Goal: Transaction & Acquisition: Book appointment/travel/reservation

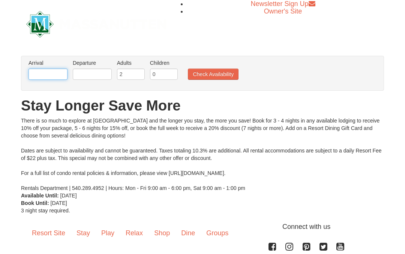
click at [53, 72] on input "text" at bounding box center [47, 74] width 39 height 11
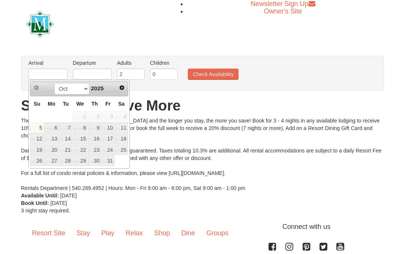
click at [124, 89] on span "Next" at bounding box center [122, 88] width 6 height 6
click at [110, 151] on link "21" at bounding box center [108, 150] width 13 height 10
type input "[DATE]"
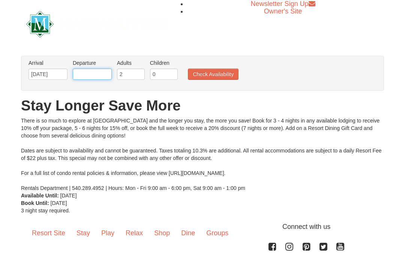
click at [101, 74] on input "text" at bounding box center [92, 74] width 39 height 11
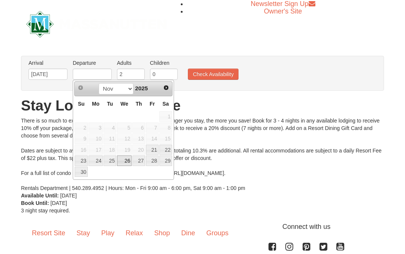
click at [128, 162] on link "26" at bounding box center [124, 160] width 15 height 10
type input "11/26/2025"
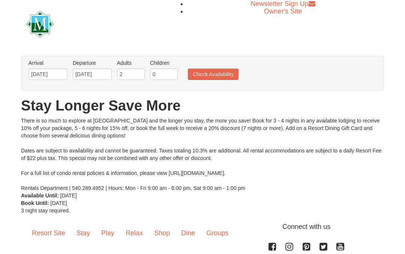
click at [221, 74] on button "Check Availability" at bounding box center [213, 74] width 51 height 11
click at [86, 234] on link "Stay" at bounding box center [83, 233] width 25 height 23
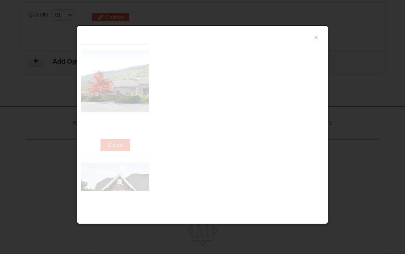
scroll to position [244, 0]
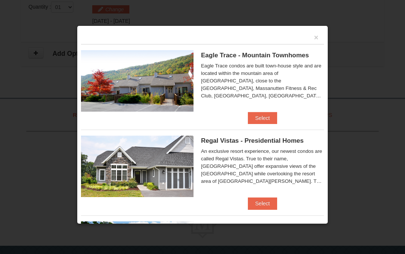
click at [262, 116] on button "Select" at bounding box center [263, 118] width 30 height 12
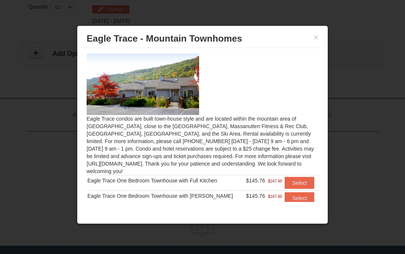
click at [305, 180] on button "Select" at bounding box center [299, 183] width 30 height 12
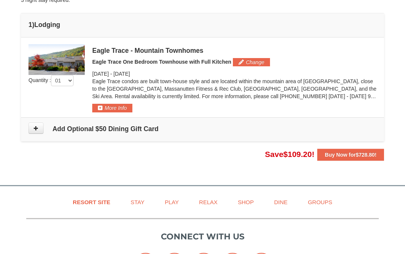
scroll to position [201, 0]
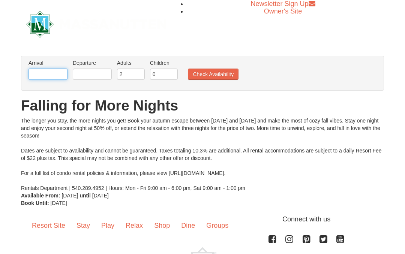
click at [60, 75] on input "text" at bounding box center [47, 74] width 39 height 11
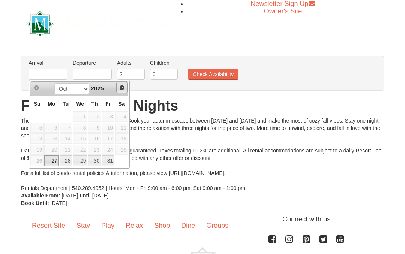
click at [124, 90] on span "Next" at bounding box center [122, 88] width 6 height 6
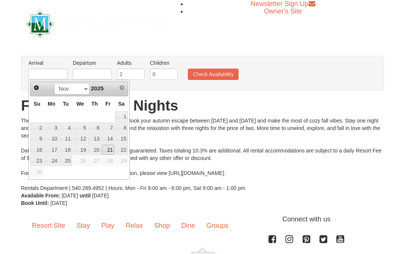
click at [111, 152] on link "21" at bounding box center [108, 150] width 13 height 10
type input "[DATE]"
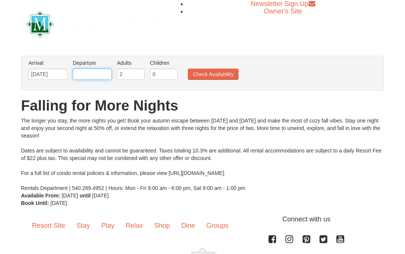
click at [105, 75] on input "text" at bounding box center [92, 74] width 39 height 11
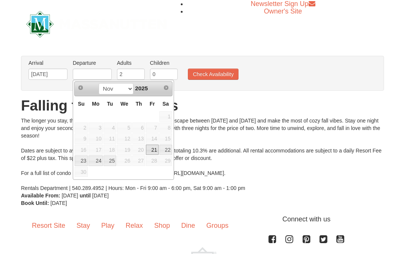
click at [127, 164] on span "26" at bounding box center [124, 160] width 15 height 10
click at [113, 162] on link "25" at bounding box center [109, 160] width 13 height 10
type input "[DATE]"
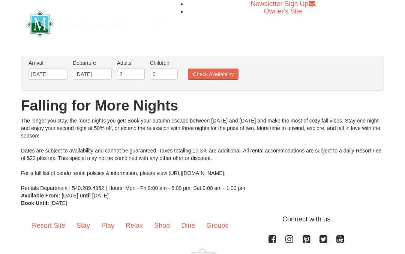
click at [225, 72] on button "Check Availability" at bounding box center [213, 74] width 51 height 11
click at [229, 75] on button "Check Availability" at bounding box center [213, 74] width 51 height 11
click at [224, 72] on button "Check Availability" at bounding box center [213, 74] width 51 height 11
click at [225, 73] on button "Check Availability" at bounding box center [213, 74] width 51 height 11
click at [224, 75] on button "Check Availability" at bounding box center [213, 74] width 51 height 11
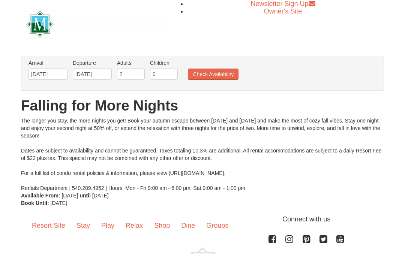
click at [224, 76] on button "Check Availability" at bounding box center [213, 74] width 51 height 11
click at [227, 75] on button "Check Availability" at bounding box center [213, 74] width 51 height 11
click at [222, 73] on button "Check Availability" at bounding box center [213, 74] width 51 height 11
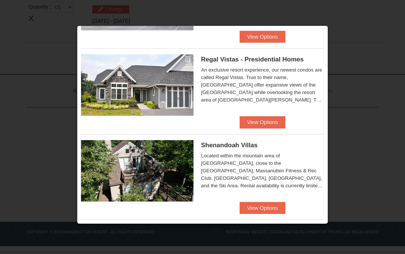
scroll to position [83, 0]
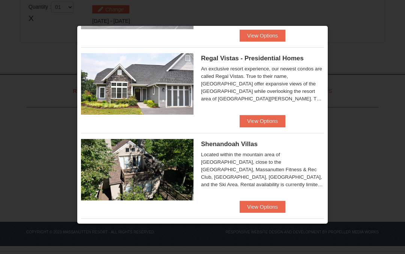
click at [271, 123] on button "View Options" at bounding box center [262, 121] width 46 height 12
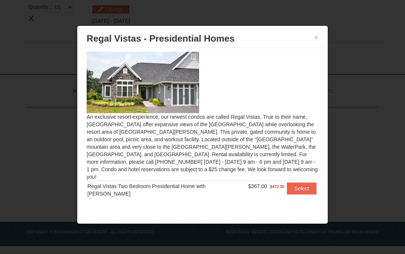
scroll to position [1, 0]
click at [300, 183] on button "Select" at bounding box center [302, 189] width 30 height 12
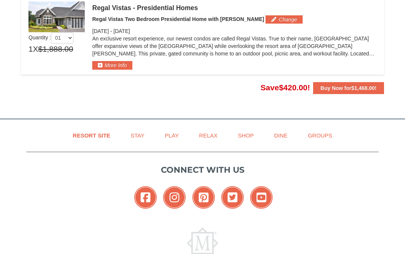
click at [15, 254] on div "Resort Site Stay Play Relax Shop Dine Groups Connect with us Facebook Instagram…" at bounding box center [202, 204] width 405 height 171
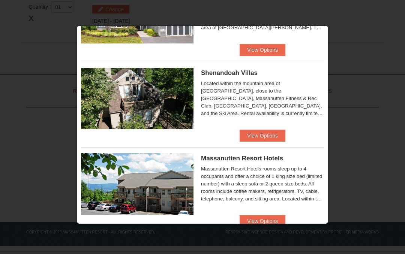
scroll to position [155, 0]
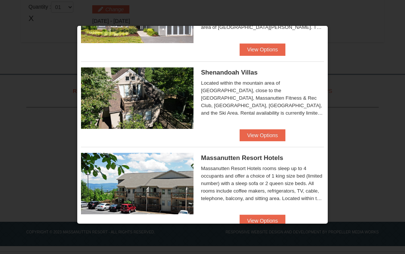
click at [269, 134] on button "View Options" at bounding box center [262, 135] width 46 height 12
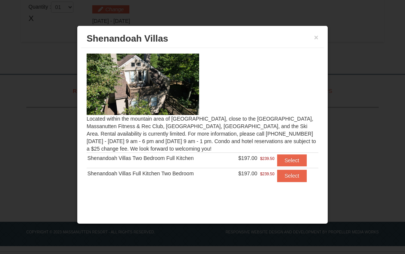
click at [296, 158] on button "Select" at bounding box center [292, 160] width 30 height 12
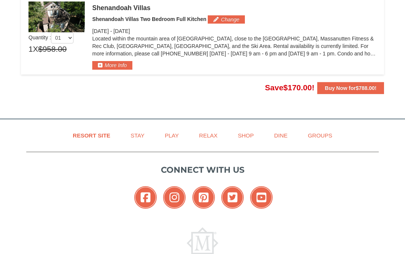
click at [118, 66] on button "More Info" at bounding box center [112, 65] width 40 height 8
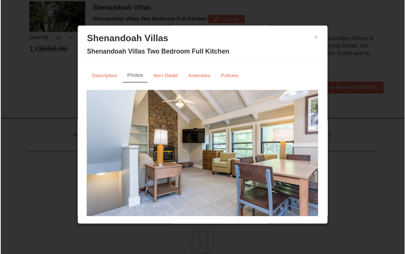
scroll to position [238, 0]
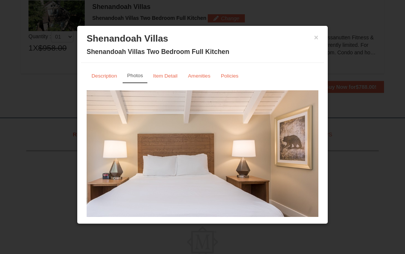
click at [170, 75] on small "Item Detail" at bounding box center [165, 76] width 24 height 6
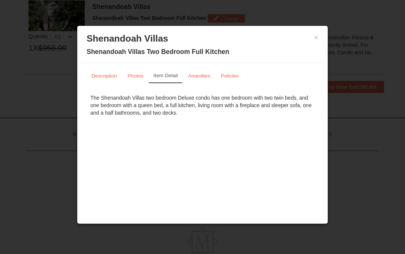
click at [200, 76] on small "Amenities" at bounding box center [199, 76] width 22 height 6
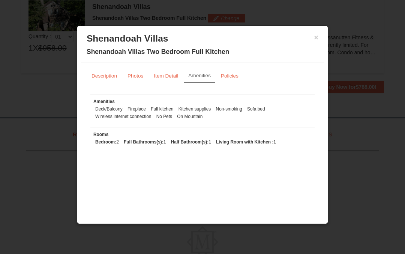
click at [104, 77] on small "Description" at bounding box center [103, 76] width 25 height 6
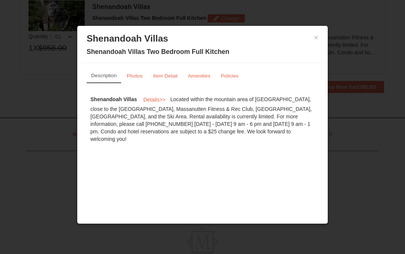
click at [316, 36] on button "×" at bounding box center [316, 37] width 4 height 7
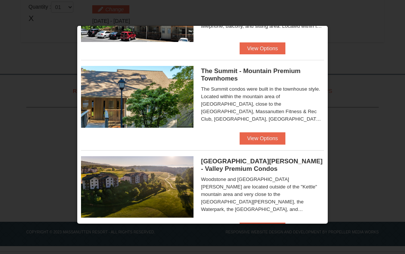
scroll to position [327, 0]
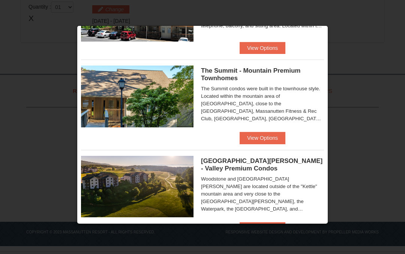
click at [270, 139] on button "View Options" at bounding box center [262, 138] width 46 height 12
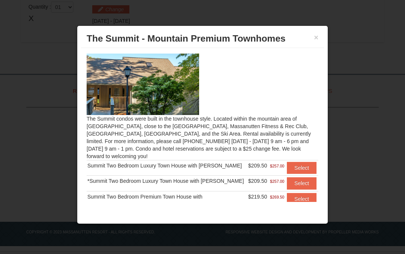
click at [305, 166] on button "Select" at bounding box center [302, 168] width 30 height 12
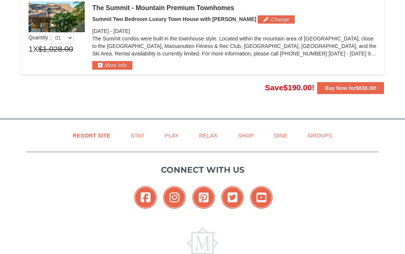
click at [116, 66] on button "More Info" at bounding box center [112, 65] width 40 height 8
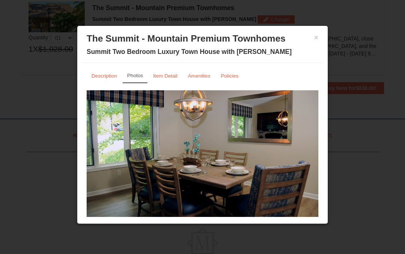
scroll to position [0, 0]
click at [167, 73] on small "Item Detail" at bounding box center [165, 76] width 24 height 6
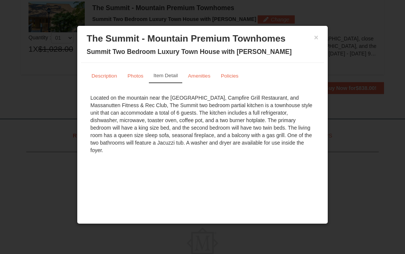
click at [317, 34] on button "×" at bounding box center [316, 37] width 4 height 7
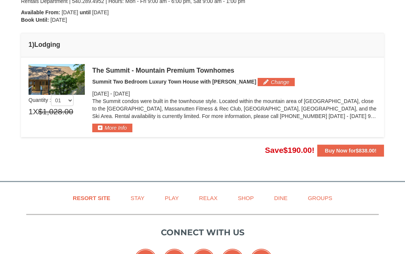
scroll to position [175, 0]
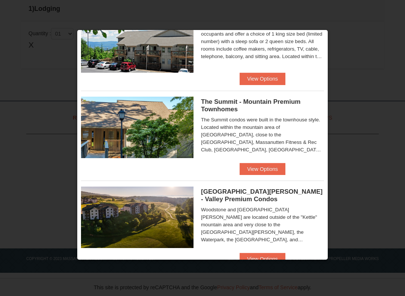
scroll to position [301, 0]
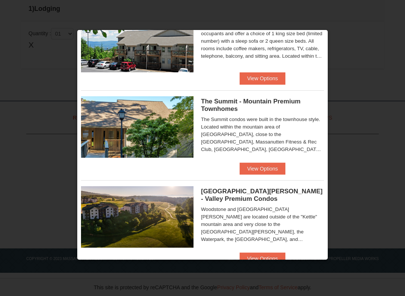
click at [275, 170] on button "View Options" at bounding box center [262, 169] width 46 height 12
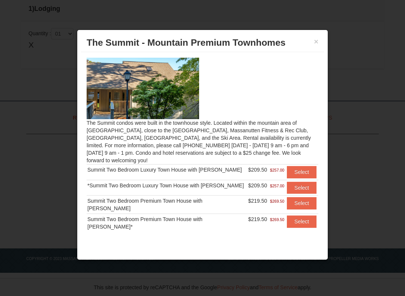
click at [306, 218] on button "Select" at bounding box center [302, 221] width 30 height 12
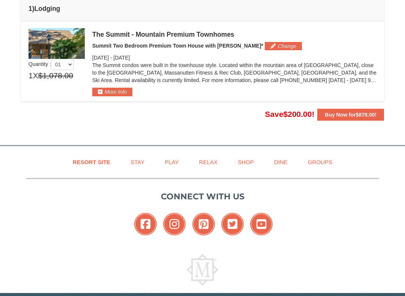
click at [113, 91] on button "More Info" at bounding box center [112, 92] width 40 height 8
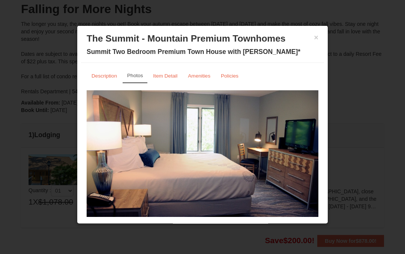
scroll to position [82, 0]
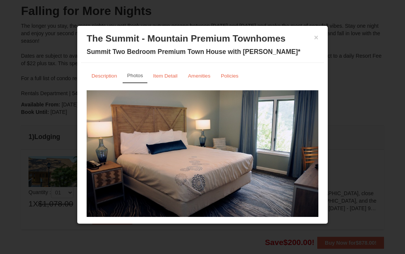
click at [314, 40] on button "×" at bounding box center [316, 37] width 4 height 7
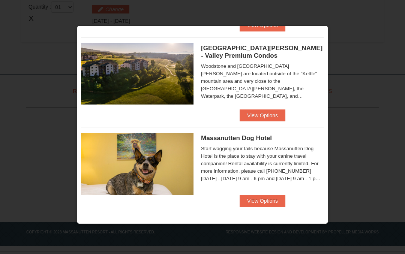
scroll to position [440, 0]
click at [271, 115] on button "View Options" at bounding box center [262, 115] width 46 height 12
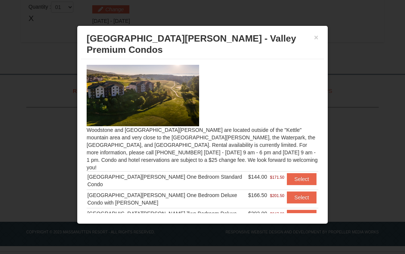
click at [307, 210] on button "Select" at bounding box center [302, 216] width 30 height 12
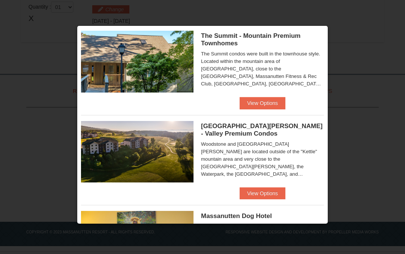
scroll to position [369, 0]
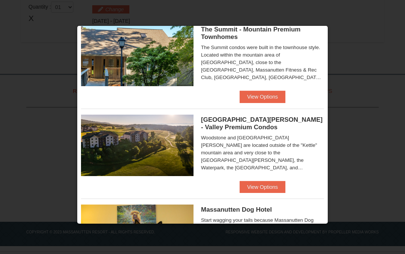
click at [272, 190] on button "View Options" at bounding box center [262, 187] width 46 height 12
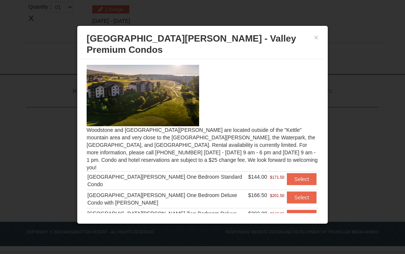
click at [307, 191] on button "Select" at bounding box center [302, 197] width 30 height 12
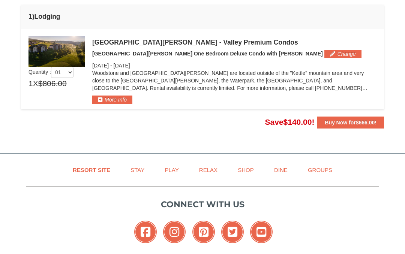
scroll to position [197, 0]
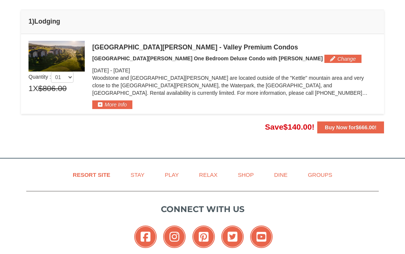
click at [112, 102] on button "More Info" at bounding box center [112, 104] width 40 height 8
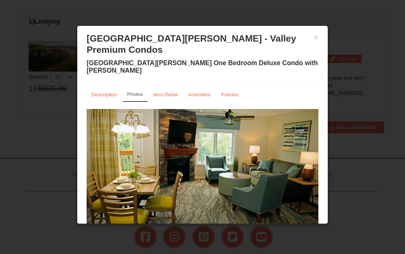
scroll to position [0, 0]
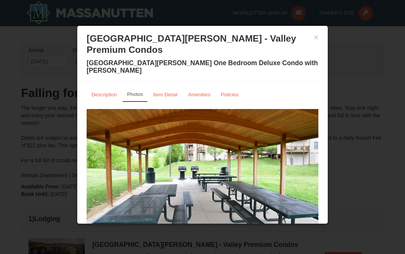
click at [316, 37] on button "×" at bounding box center [316, 37] width 4 height 7
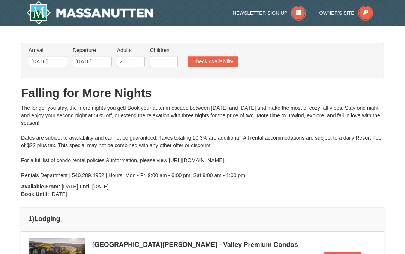
click at [223, 60] on button "Check Availability" at bounding box center [213, 61] width 50 height 10
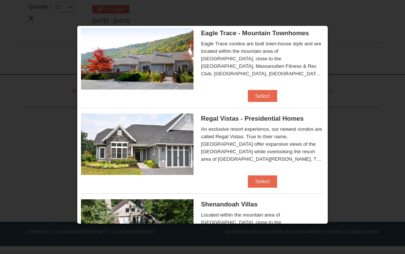
scroll to position [22, 0]
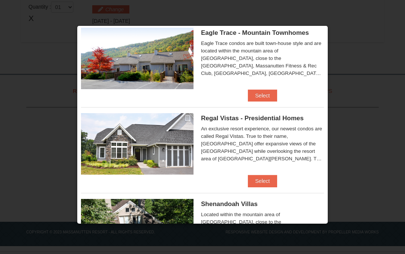
click at [267, 92] on button "Select" at bounding box center [263, 96] width 30 height 12
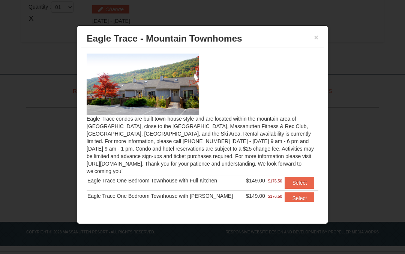
click at [300, 180] on button "Select" at bounding box center [299, 183] width 30 height 12
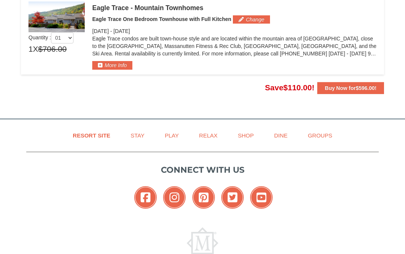
click at [113, 65] on button "More Info" at bounding box center [112, 65] width 40 height 8
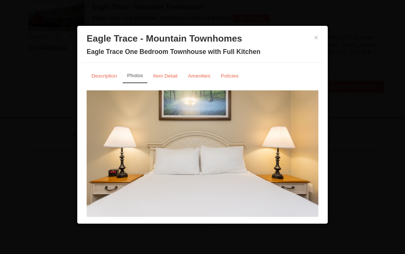
scroll to position [238, 0]
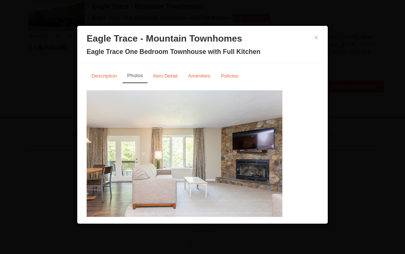
click at [316, 90] on img at bounding box center [397, 90] width 231 height 0
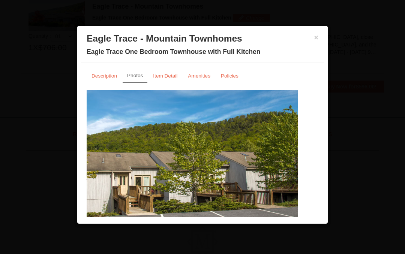
click at [309, 90] on img at bounding box center [412, 90] width 231 height 0
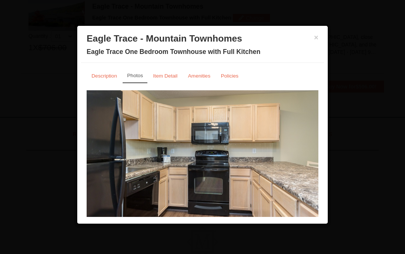
click at [163, 76] on small "Item Detail" at bounding box center [165, 76] width 24 height 6
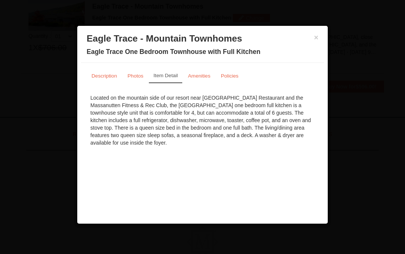
click at [315, 36] on button "×" at bounding box center [316, 37] width 4 height 7
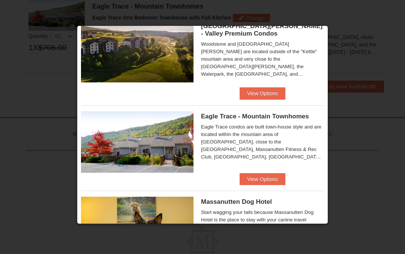
scroll to position [121, 0]
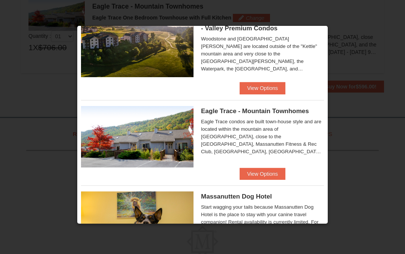
click at [264, 174] on button "View Options" at bounding box center [262, 174] width 46 height 12
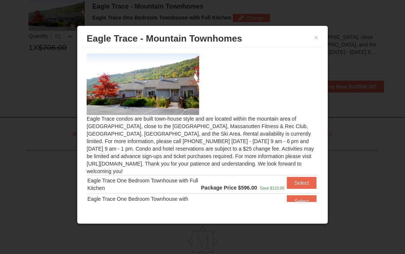
click at [316, 40] on button "×" at bounding box center [316, 37] width 4 height 7
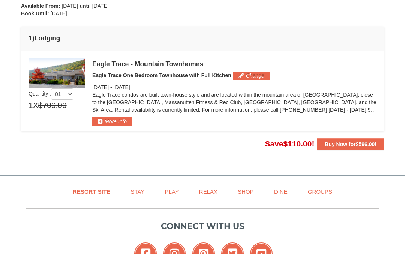
scroll to position [180, 0]
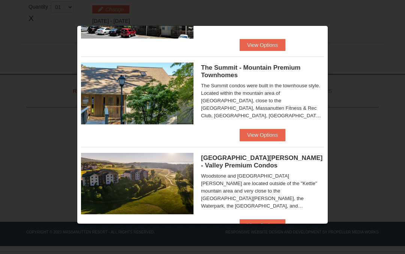
scroll to position [331, 0]
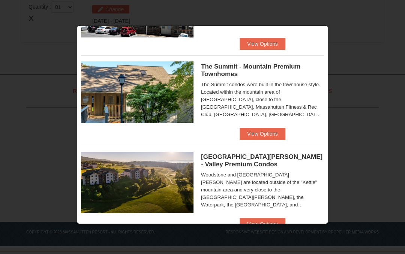
click at [272, 136] on button "View Options" at bounding box center [262, 134] width 46 height 12
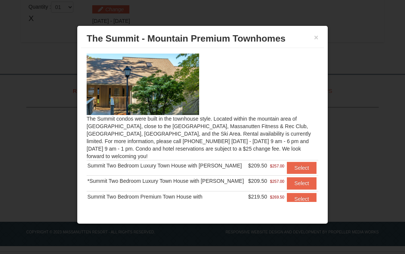
click at [310, 166] on button "Select" at bounding box center [302, 168] width 30 height 12
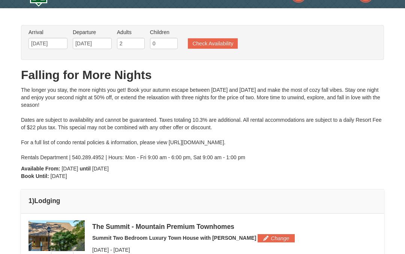
scroll to position [16, 0]
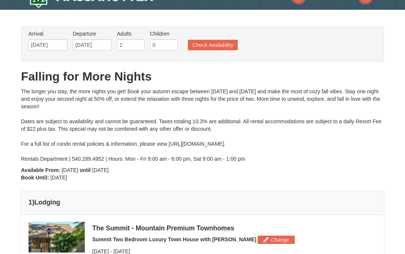
click at [218, 44] on button "Check Availability" at bounding box center [213, 45] width 50 height 10
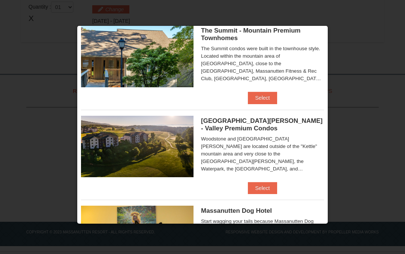
scroll to position [368, 0]
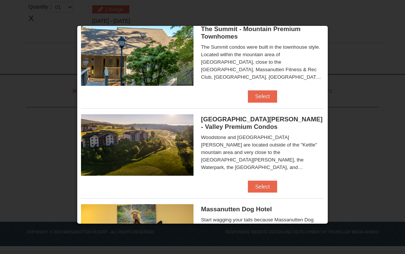
click at [266, 188] on button "Select" at bounding box center [263, 187] width 30 height 12
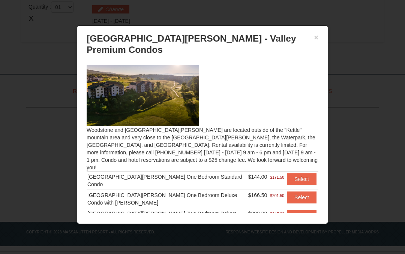
click at [303, 191] on button "Select" at bounding box center [302, 197] width 30 height 12
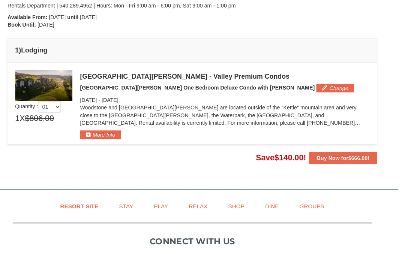
scroll to position [169, 0]
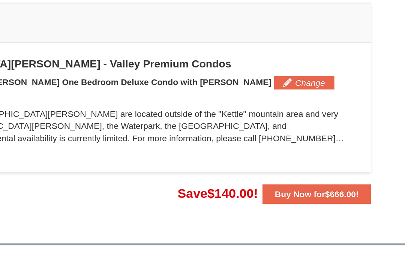
click at [216, 102] on p "Woodstone and [GEOGRAPHIC_DATA][PERSON_NAME] are located outside of the "Kettle…" at bounding box center [234, 113] width 284 height 22
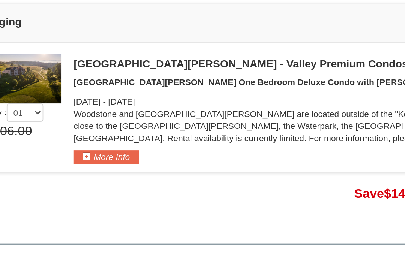
click at [92, 128] on button "More Info" at bounding box center [112, 132] width 40 height 8
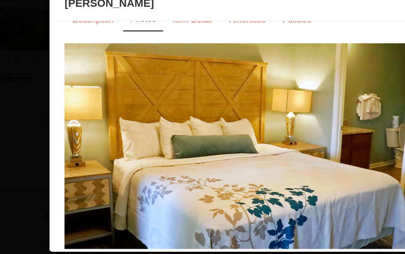
scroll to position [13, 0]
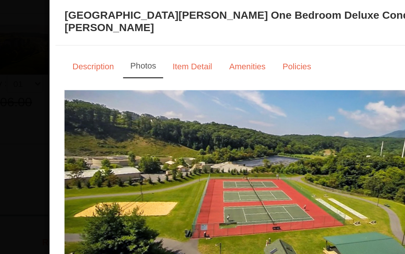
scroll to position [0, 0]
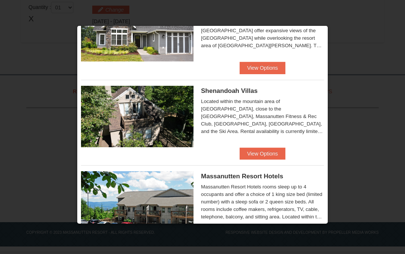
scroll to position [139, 0]
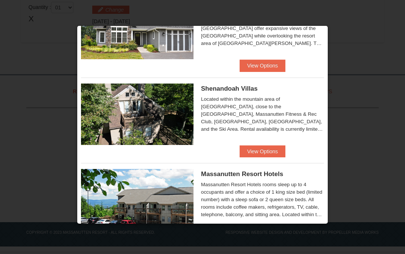
click at [272, 151] on button "View Options" at bounding box center [262, 151] width 46 height 12
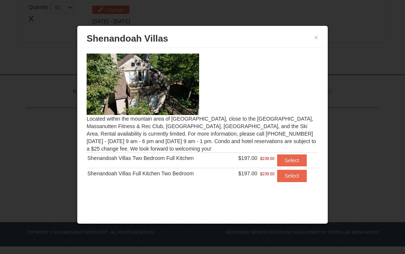
click at [297, 157] on button "Select" at bounding box center [292, 160] width 30 height 12
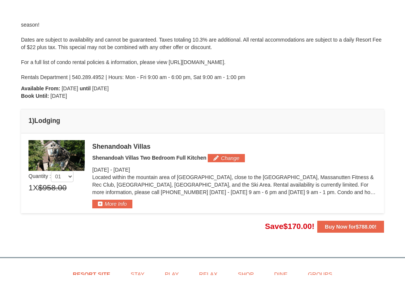
scroll to position [115, 0]
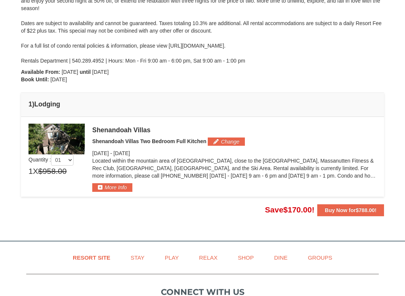
click at [111, 185] on button "More Info" at bounding box center [112, 187] width 40 height 8
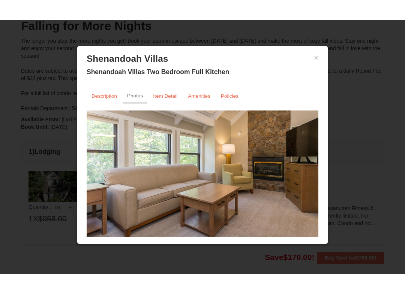
scroll to position [87, 0]
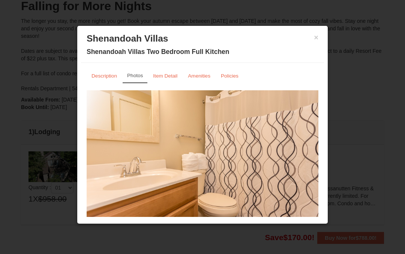
click at [168, 75] on small "Item Detail" at bounding box center [165, 76] width 24 height 6
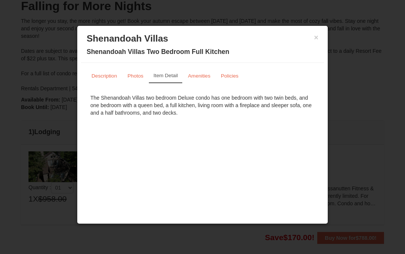
click at [199, 73] on small "Amenities" at bounding box center [199, 76] width 22 height 6
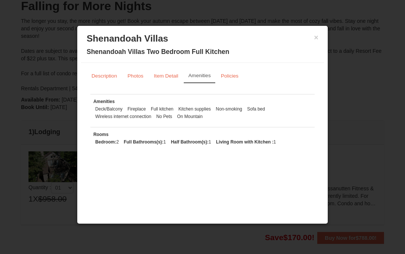
click at [314, 37] on button "×" at bounding box center [316, 37] width 4 height 7
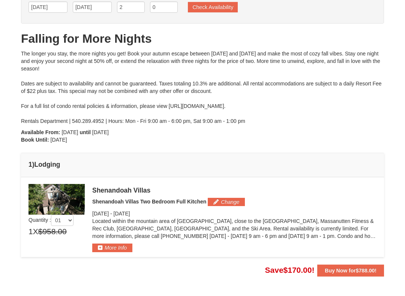
scroll to position [54, 0]
click at [111, 246] on button "More Info" at bounding box center [112, 247] width 40 height 8
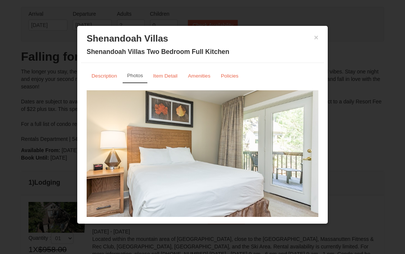
scroll to position [3, 0]
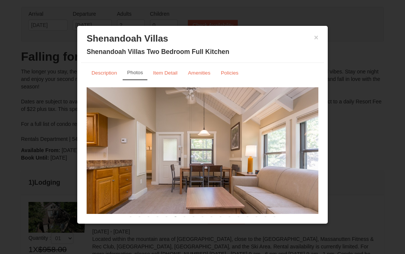
click at [313, 143] on img at bounding box center [202, 150] width 231 height 127
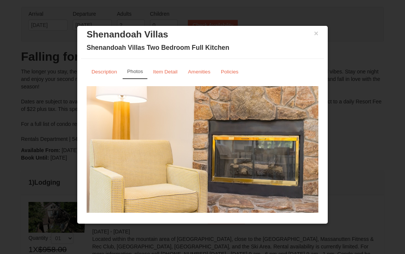
scroll to position [0, 0]
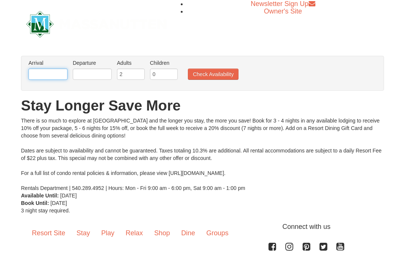
click at [57, 75] on input "text" at bounding box center [47, 74] width 39 height 11
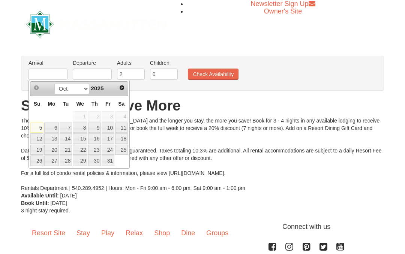
click at [119, 89] on span "Next" at bounding box center [122, 88] width 6 height 6
click at [110, 151] on link "21" at bounding box center [108, 150] width 13 height 10
type input "[DATE]"
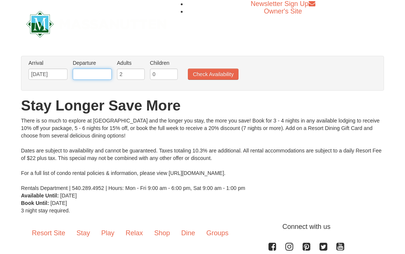
click at [101, 73] on input "text" at bounding box center [92, 74] width 39 height 11
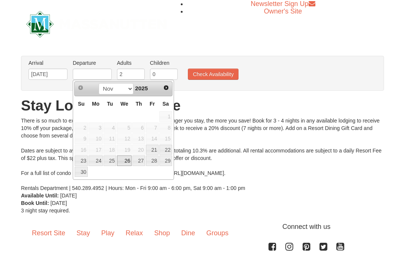
click at [125, 163] on link "26" at bounding box center [124, 160] width 15 height 10
type input "[DATE]"
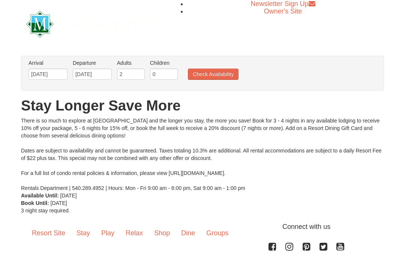
click at [219, 74] on button "Check Availability" at bounding box center [213, 74] width 51 height 11
click at [216, 78] on button "Check Availability" at bounding box center [213, 74] width 51 height 11
click at [228, 75] on button "Check Availability" at bounding box center [213, 74] width 51 height 11
click at [221, 73] on button "Check Availability" at bounding box center [213, 74] width 51 height 11
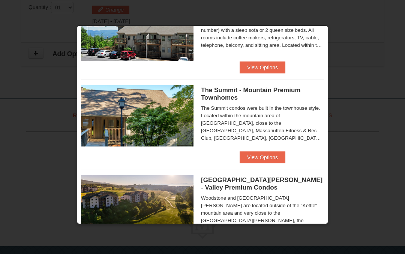
scroll to position [222, 0]
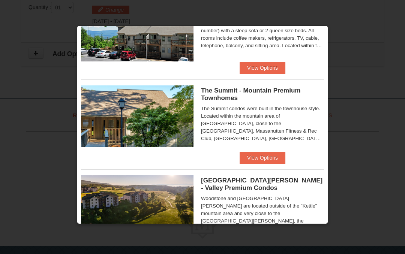
click at [267, 156] on button "View Options" at bounding box center [262, 158] width 46 height 12
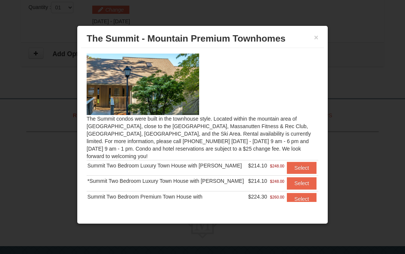
click at [308, 164] on button "Select" at bounding box center [302, 168] width 30 height 12
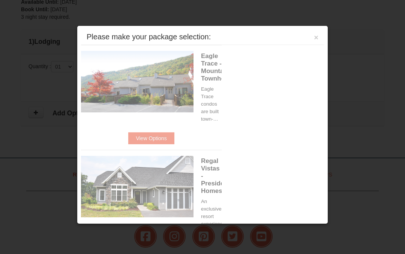
scroll to position [244, 0]
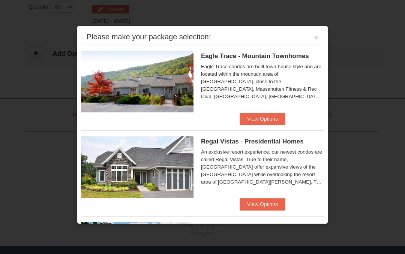
click at [271, 119] on button "View Options" at bounding box center [262, 119] width 46 height 12
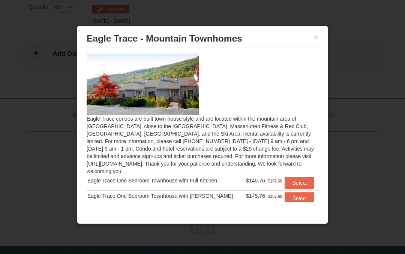
click at [306, 182] on button "Select" at bounding box center [299, 183] width 30 height 12
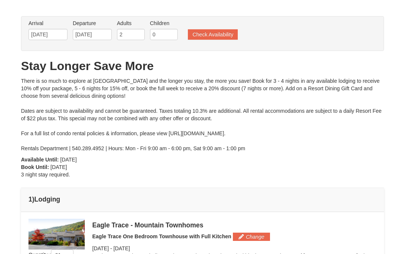
scroll to position [0, 0]
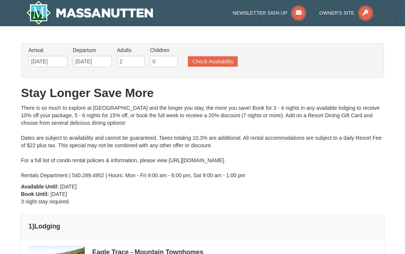
click at [221, 58] on button "Check Availability" at bounding box center [213, 61] width 50 height 10
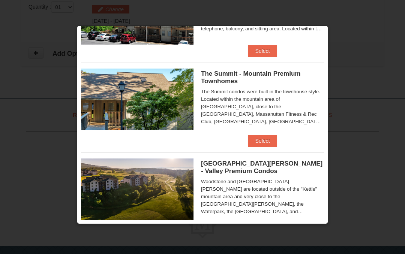
scroll to position [233, 0]
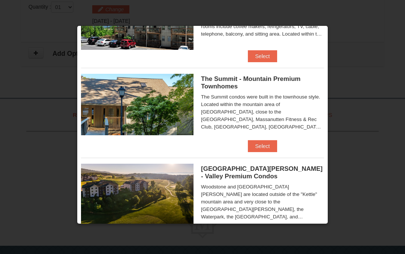
click at [265, 148] on button "Select" at bounding box center [263, 146] width 30 height 12
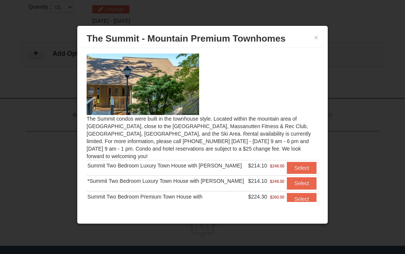
click at [305, 166] on button "Select" at bounding box center [302, 168] width 30 height 12
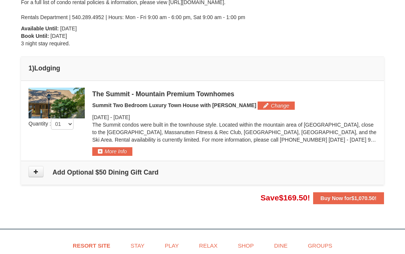
scroll to position [158, 0]
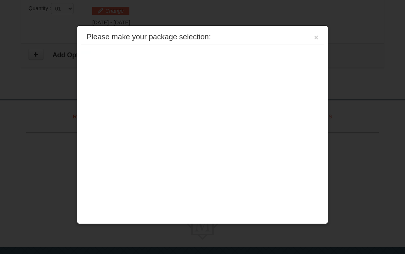
scroll to position [244, 0]
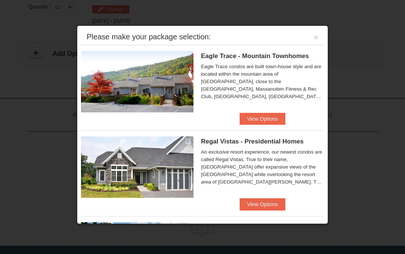
click at [271, 119] on button "View Options" at bounding box center [262, 119] width 46 height 12
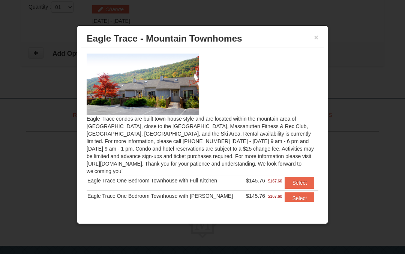
click at [301, 178] on button "Select" at bounding box center [299, 183] width 30 height 12
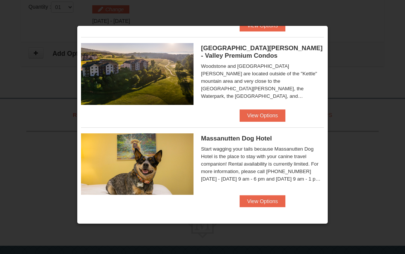
scroll to position [355, 0]
click at [269, 206] on button "View Options" at bounding box center [262, 201] width 46 height 12
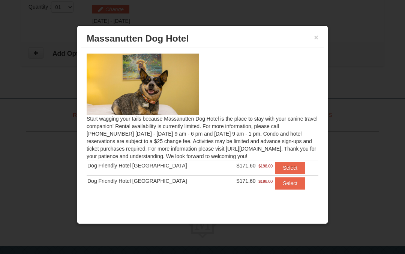
click at [316, 37] on button "×" at bounding box center [316, 37] width 4 height 7
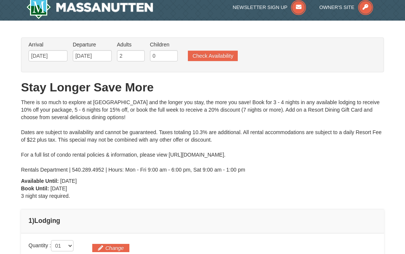
scroll to position [6, 0]
click at [226, 58] on button "Check Availability" at bounding box center [213, 56] width 50 height 10
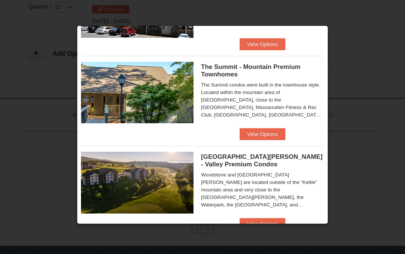
scroll to position [243, 0]
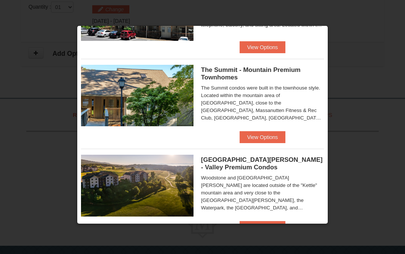
click at [270, 140] on button "View Options" at bounding box center [262, 137] width 46 height 12
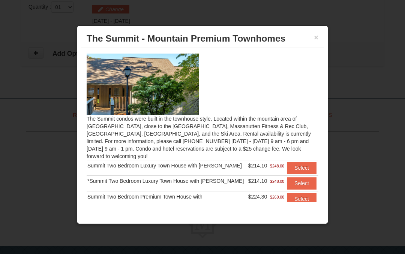
click at [301, 165] on button "Select" at bounding box center [302, 168] width 30 height 12
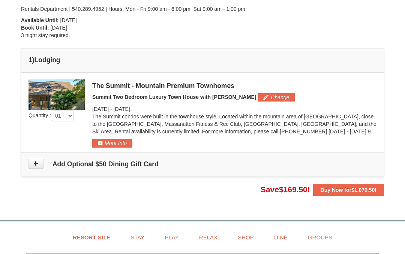
scroll to position [166, 0]
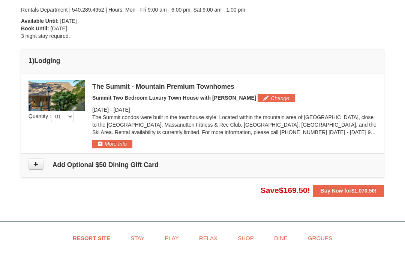
click at [115, 143] on button "More Info" at bounding box center [112, 144] width 40 height 8
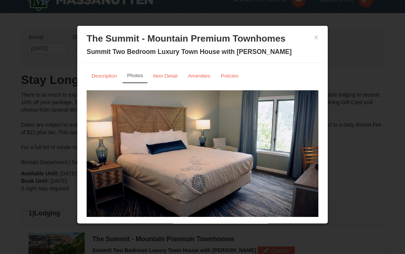
scroll to position [0, 0]
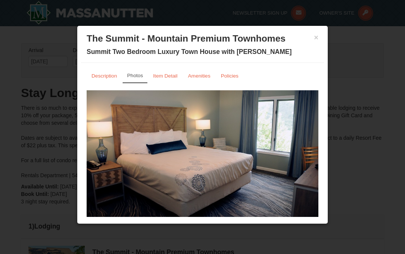
click at [316, 40] on button "×" at bounding box center [316, 37] width 4 height 7
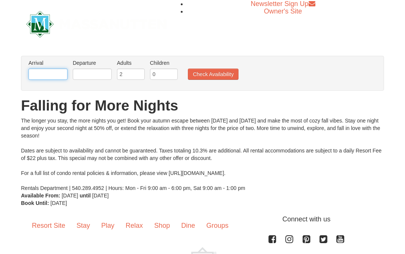
click at [57, 74] on input "text" at bounding box center [47, 74] width 39 height 11
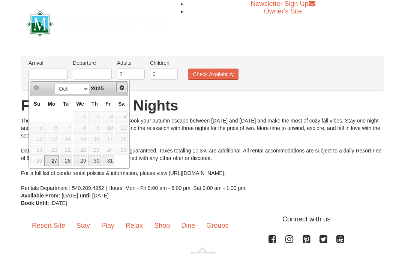
click at [122, 88] on span "Next" at bounding box center [122, 88] width 6 height 6
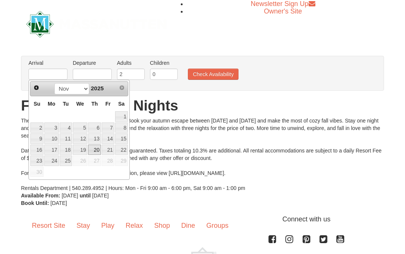
click at [99, 151] on link "20" at bounding box center [94, 150] width 13 height 10
type input "11/20/2025"
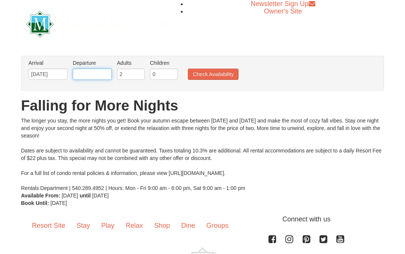
click at [101, 76] on input "text" at bounding box center [92, 74] width 39 height 11
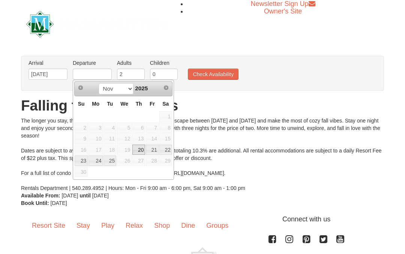
click at [115, 162] on link "25" at bounding box center [109, 160] width 13 height 10
type input "11/25/2025"
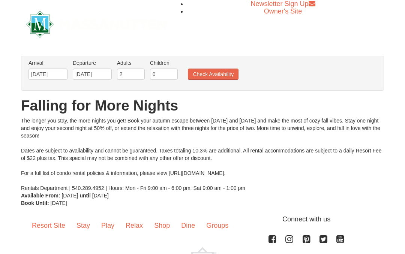
click at [222, 75] on button "Check Availability" at bounding box center [213, 74] width 51 height 11
click at [86, 227] on link "Stay" at bounding box center [83, 225] width 25 height 23
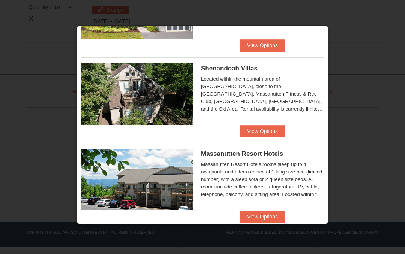
scroll to position [159, 0]
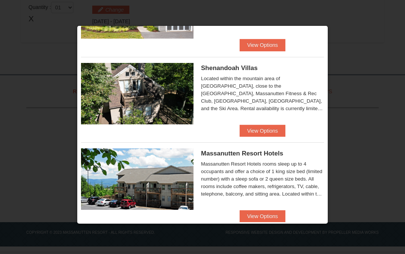
click at [273, 130] on button "View Options" at bounding box center [262, 131] width 46 height 12
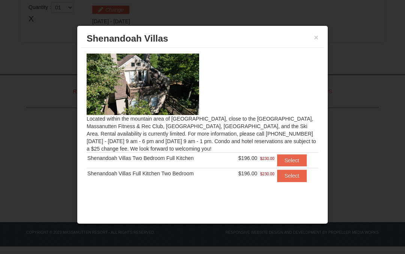
click at [297, 160] on button "Select" at bounding box center [292, 160] width 30 height 12
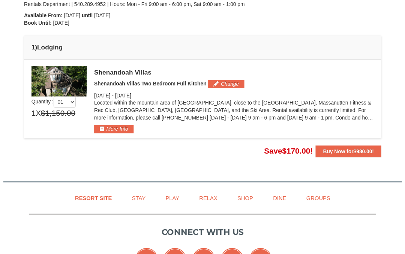
scroll to position [173, 0]
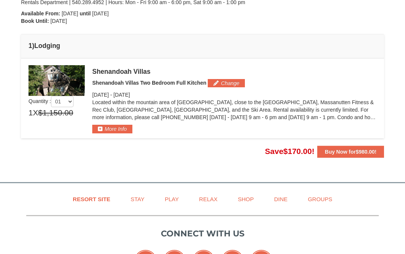
click at [113, 128] on button "More Info" at bounding box center [112, 129] width 40 height 8
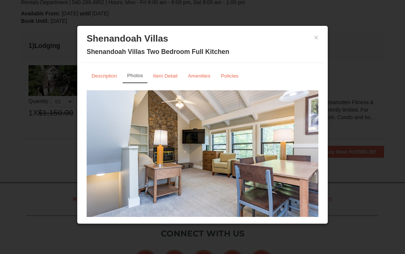
scroll to position [0, 0]
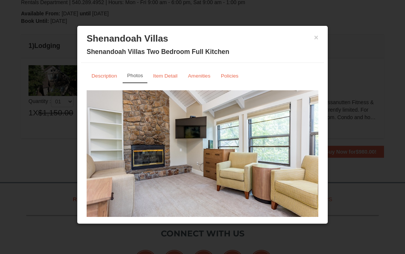
click at [202, 76] on small "Amenities" at bounding box center [199, 76] width 22 height 6
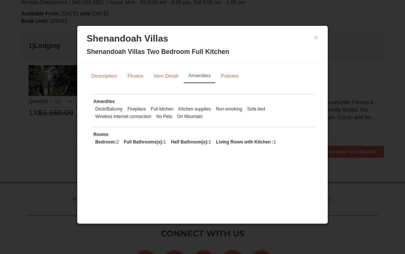
click at [165, 77] on small "Item Detail" at bounding box center [166, 76] width 24 height 6
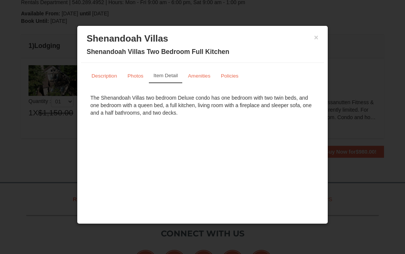
click at [194, 76] on small "Amenities" at bounding box center [199, 76] width 22 height 6
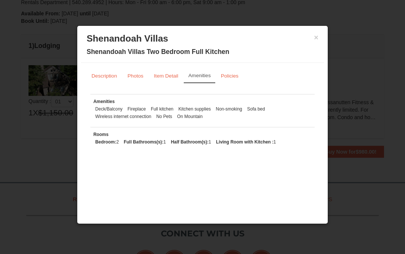
click at [131, 76] on small "Photos" at bounding box center [135, 76] width 16 height 6
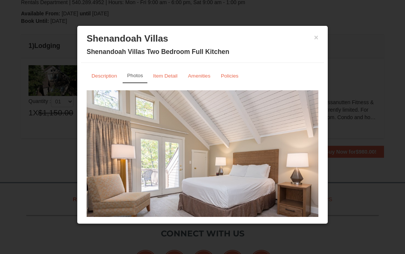
click at [302, 147] on img at bounding box center [202, 153] width 231 height 127
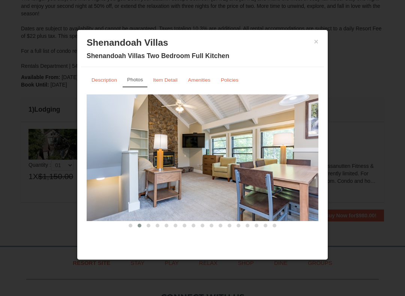
scroll to position [112, 0]
click at [315, 42] on button "×" at bounding box center [316, 41] width 4 height 7
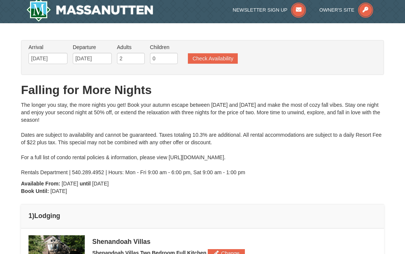
scroll to position [0, 0]
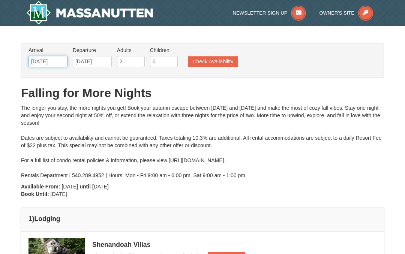
click at [51, 61] on input "11/20/2025" at bounding box center [47, 61] width 39 height 11
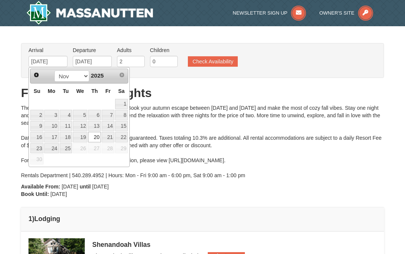
click at [109, 139] on link "21" at bounding box center [108, 137] width 13 height 10
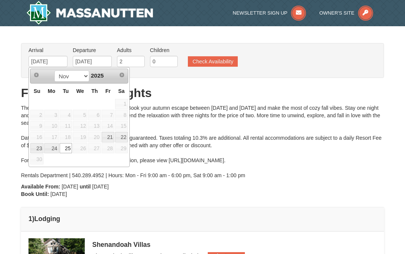
type input "[DATE]"
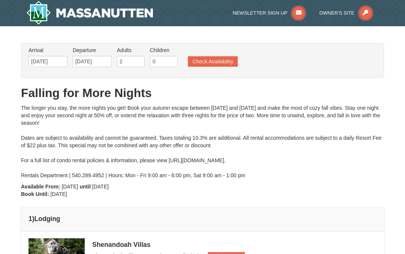
click at [222, 63] on button "Check Availability" at bounding box center [213, 61] width 50 height 10
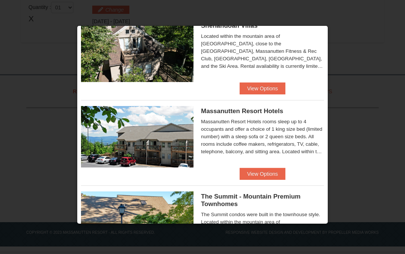
scroll to position [182, 0]
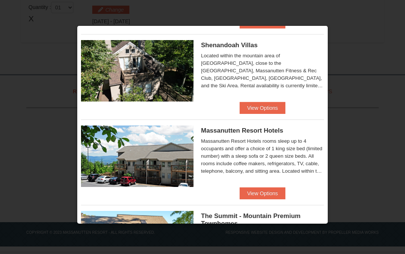
click at [268, 108] on button "View Options" at bounding box center [262, 108] width 46 height 12
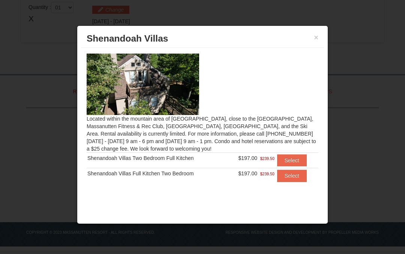
click at [298, 161] on button "Select" at bounding box center [292, 160] width 30 height 12
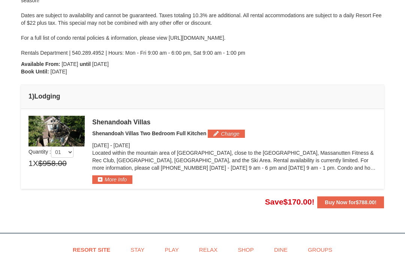
scroll to position [122, 0]
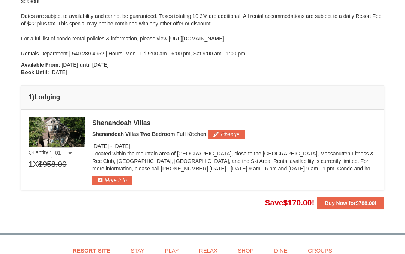
click at [227, 133] on button "Change" at bounding box center [226, 134] width 37 height 8
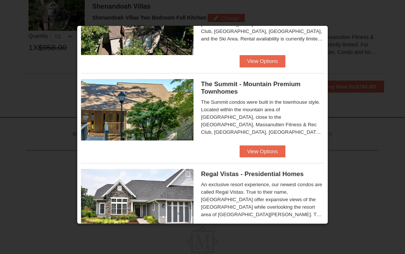
scroll to position [402, 0]
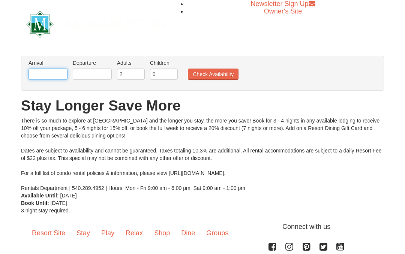
click at [57, 73] on input "text" at bounding box center [47, 74] width 39 height 11
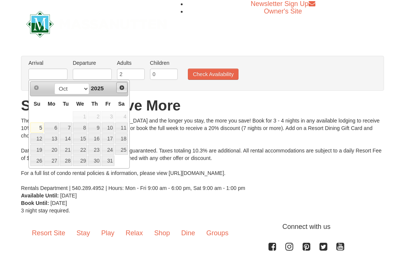
click at [121, 86] on span "Next" at bounding box center [122, 88] width 6 height 6
click at [109, 151] on link "21" at bounding box center [108, 150] width 13 height 10
type input "[DATE]"
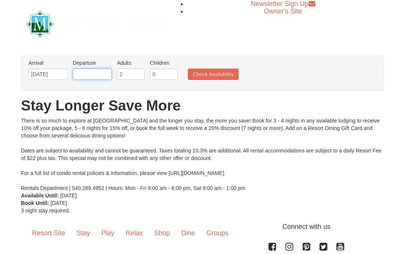
click at [102, 75] on input "text" at bounding box center [92, 74] width 39 height 11
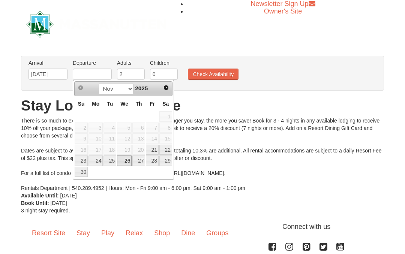
click at [127, 163] on link "26" at bounding box center [124, 160] width 15 height 10
type input "[DATE]"
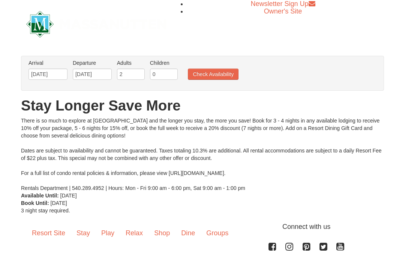
click at [226, 75] on button "Check Availability" at bounding box center [213, 74] width 51 height 11
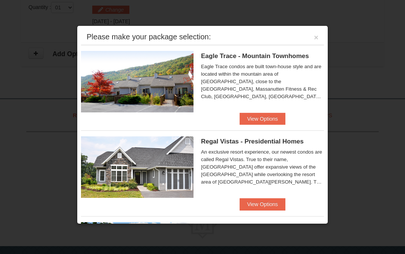
click at [315, 36] on button "×" at bounding box center [316, 37] width 4 height 7
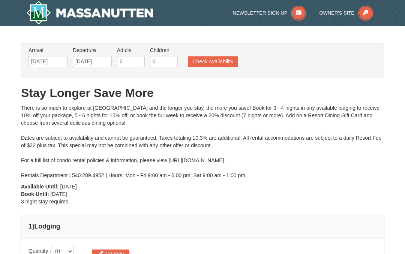
click at [220, 63] on button "Check Availability" at bounding box center [213, 61] width 50 height 10
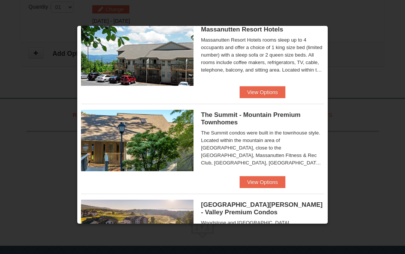
scroll to position [199, 0]
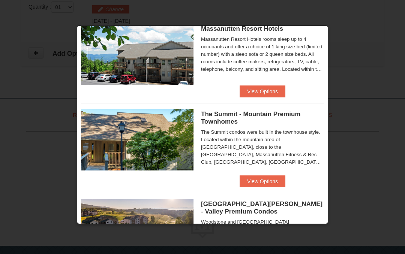
click at [276, 182] on button "View Options" at bounding box center [262, 181] width 46 height 12
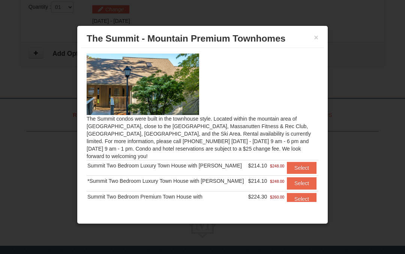
click at [311, 164] on button "Select" at bounding box center [302, 168] width 30 height 12
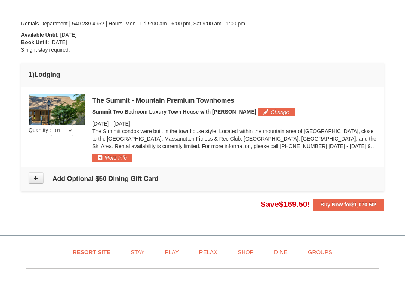
scroll to position [173, 0]
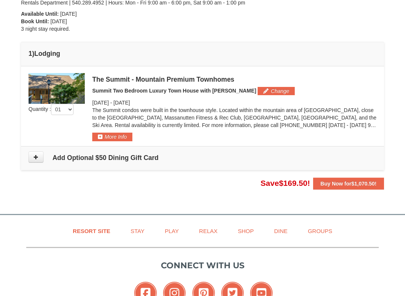
click at [138, 229] on link "Stay" at bounding box center [137, 230] width 33 height 17
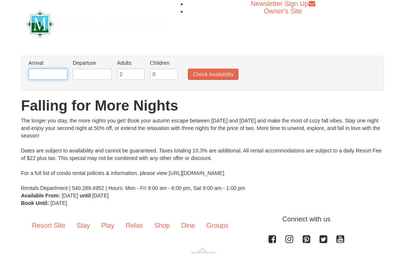
click at [56, 75] on input "text" at bounding box center [47, 74] width 39 height 11
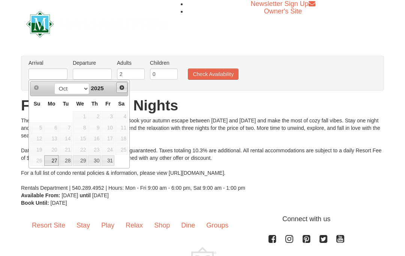
click at [124, 91] on link "Next" at bounding box center [121, 87] width 11 height 11
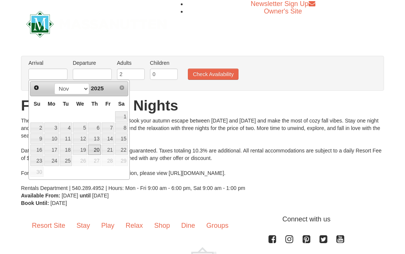
click at [93, 154] on link "20" at bounding box center [94, 150] width 13 height 10
type input "[DATE]"
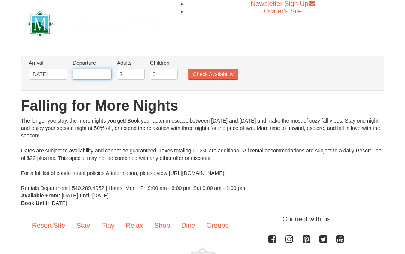
click at [104, 71] on input "text" at bounding box center [92, 74] width 39 height 11
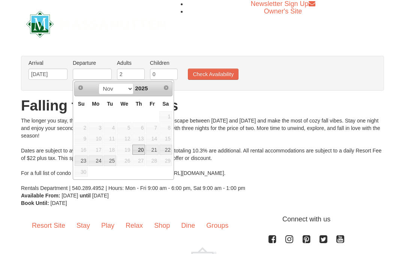
click at [113, 165] on link "25" at bounding box center [109, 160] width 13 height 10
type input "[DATE]"
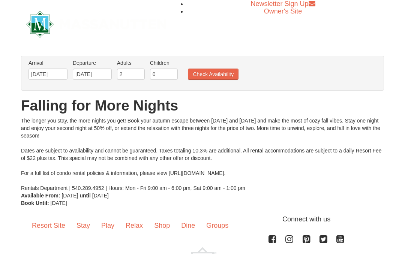
click at [220, 75] on button "Check Availability" at bounding box center [213, 74] width 51 height 11
click at [222, 73] on button "Check Availability" at bounding box center [213, 74] width 51 height 11
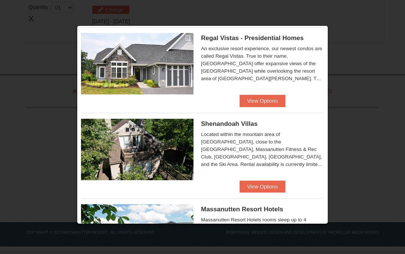
scroll to position [104, 0]
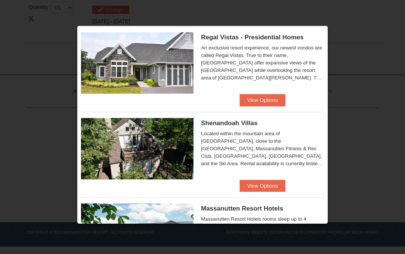
click at [274, 186] on button "View Options" at bounding box center [262, 186] width 46 height 12
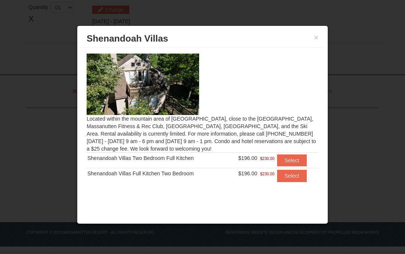
click at [300, 162] on button "Select" at bounding box center [292, 160] width 30 height 12
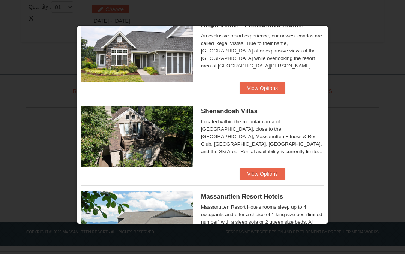
scroll to position [116, 0]
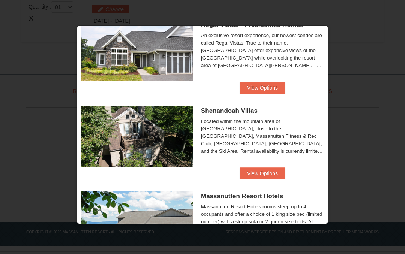
click at [276, 173] on button "View Options" at bounding box center [262, 173] width 46 height 12
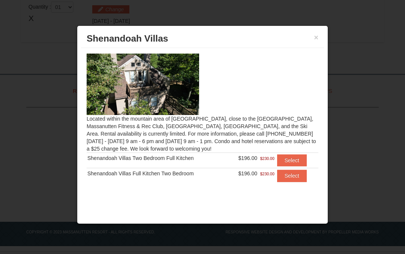
click at [295, 177] on button "Select" at bounding box center [292, 176] width 30 height 12
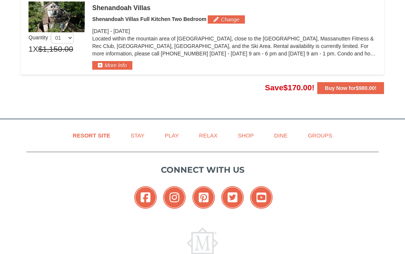
click at [118, 67] on button "More Info" at bounding box center [112, 65] width 40 height 8
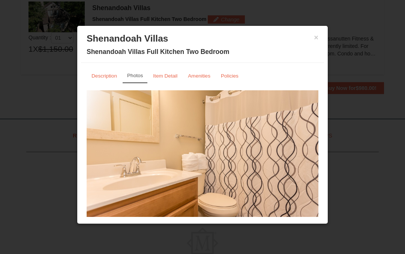
scroll to position [1, 0]
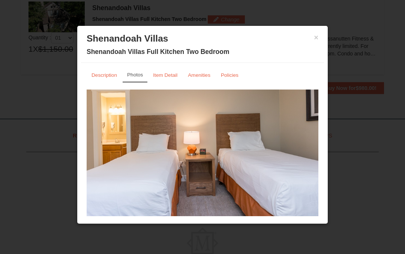
click at [316, 37] on button "×" at bounding box center [316, 37] width 4 height 7
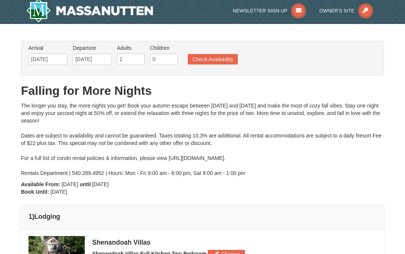
scroll to position [0, 0]
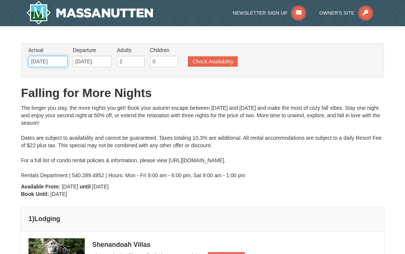
click at [51, 61] on input "[DATE]" at bounding box center [47, 61] width 39 height 11
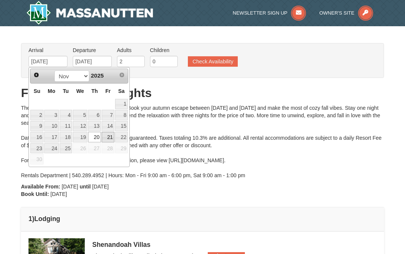
click at [112, 136] on link "21" at bounding box center [108, 137] width 13 height 10
type input "[DATE]"
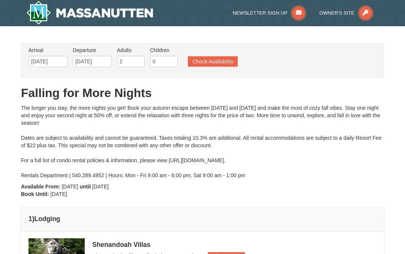
click at [222, 60] on button "Check Availability" at bounding box center [213, 61] width 50 height 10
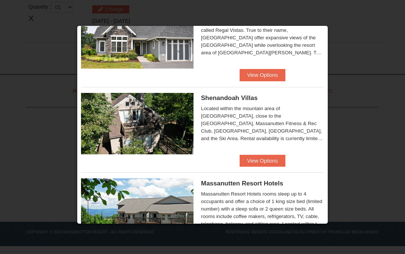
scroll to position [139, 0]
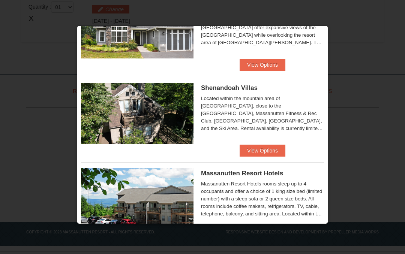
click at [269, 149] on button "View Options" at bounding box center [262, 151] width 46 height 12
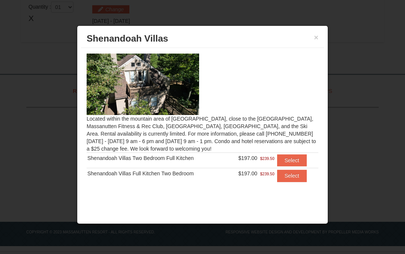
click at [296, 159] on button "Select" at bounding box center [292, 160] width 30 height 12
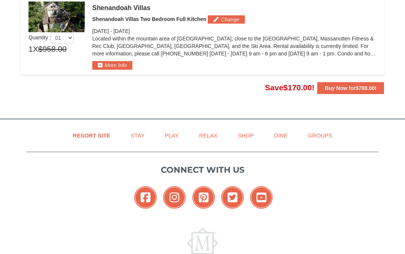
click at [367, 85] on span "$788.00" at bounding box center [364, 88] width 19 height 6
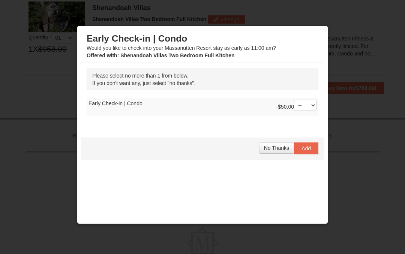
click at [309, 149] on span "Add" at bounding box center [305, 148] width 9 height 6
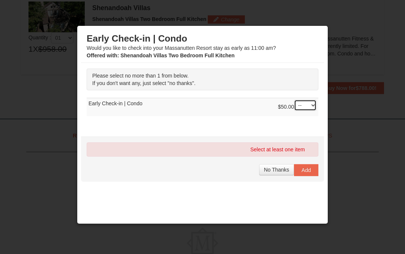
click at [312, 105] on select "-- 01" at bounding box center [305, 105] width 22 height 11
select select "1"
click at [311, 174] on button "Add" at bounding box center [306, 170] width 24 height 12
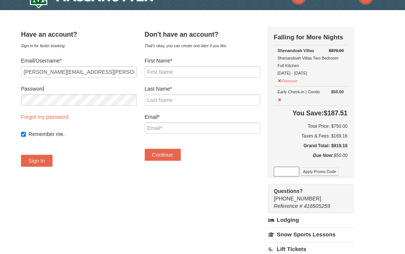
scroll to position [16, 0]
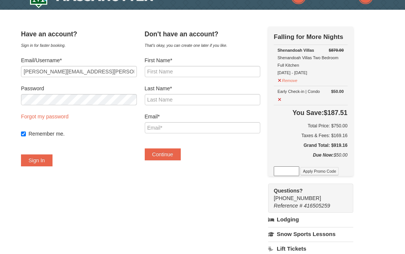
click at [43, 156] on button "Sign In" at bounding box center [36, 160] width 31 height 12
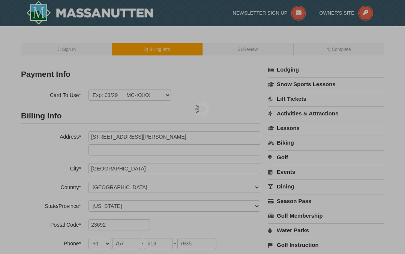
select select "VA"
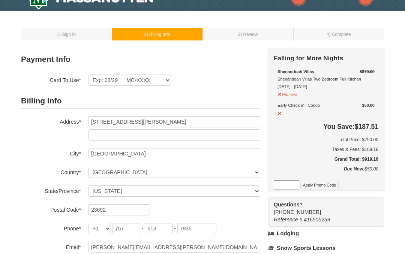
scroll to position [14, 0]
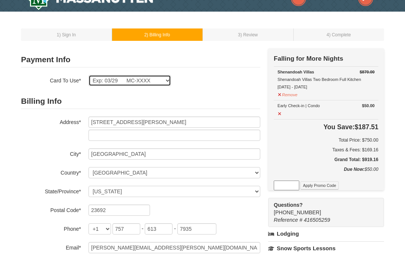
click at [166, 81] on select "Exp: 03/29 MC-XXXX New Card" at bounding box center [129, 80] width 82 height 11
select select
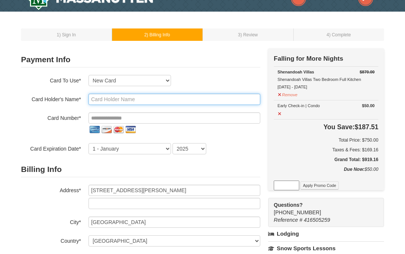
click at [173, 101] on input "text" at bounding box center [174, 99] width 172 height 11
type input "Richard Curtis"
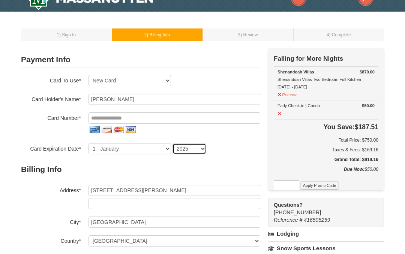
click at [198, 151] on select "2025 2026 2027 2028 2029 2030 2031 2032 2033 2034" at bounding box center [189, 148] width 34 height 11
select select "2027"
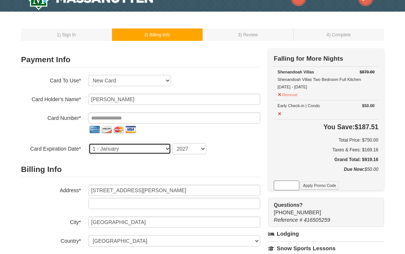
click at [155, 149] on select "1 - January 2 - February 3 - March 4 - April 5 - May 6 - June 7 - July 8 - Augu…" at bounding box center [129, 148] width 82 height 11
select select "9"
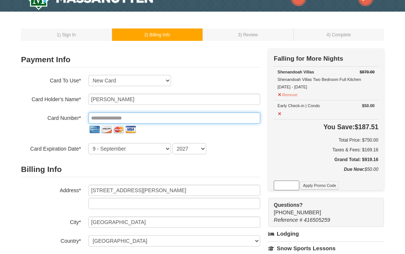
click at [117, 120] on input "tel" at bounding box center [174, 117] width 172 height 11
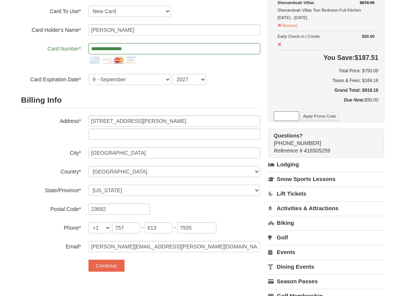
scroll to position [83, 0]
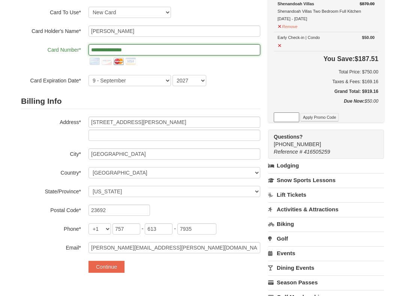
type input "**********"
click at [110, 254] on button "Continue" at bounding box center [106, 267] width 36 height 12
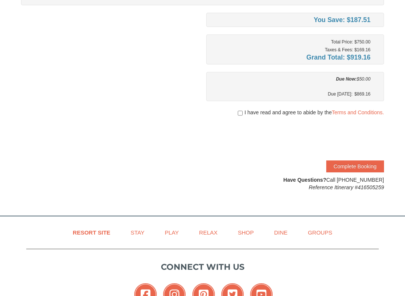
scroll to position [144, 0]
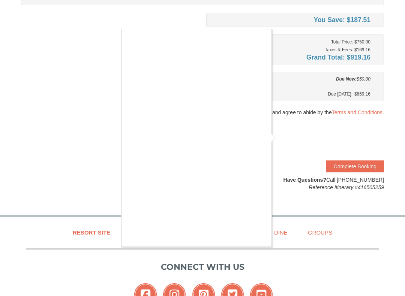
click at [293, 83] on div at bounding box center [202, 148] width 405 height 296
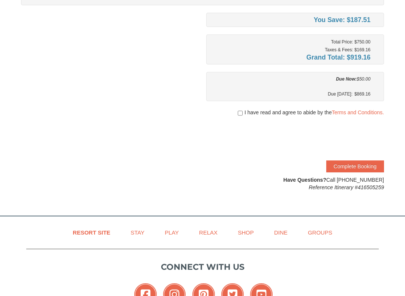
click at [236, 116] on div at bounding box center [295, 119] width 178 height 7
click at [237, 116] on input "checkbox" at bounding box center [239, 113] width 5 height 6
checkbox input "true"
click at [369, 166] on button "Complete Booking" at bounding box center [355, 166] width 58 height 12
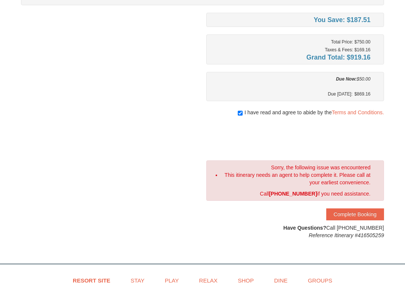
click at [366, 213] on button "Complete Booking" at bounding box center [355, 214] width 58 height 12
